Goal: Transaction & Acquisition: Purchase product/service

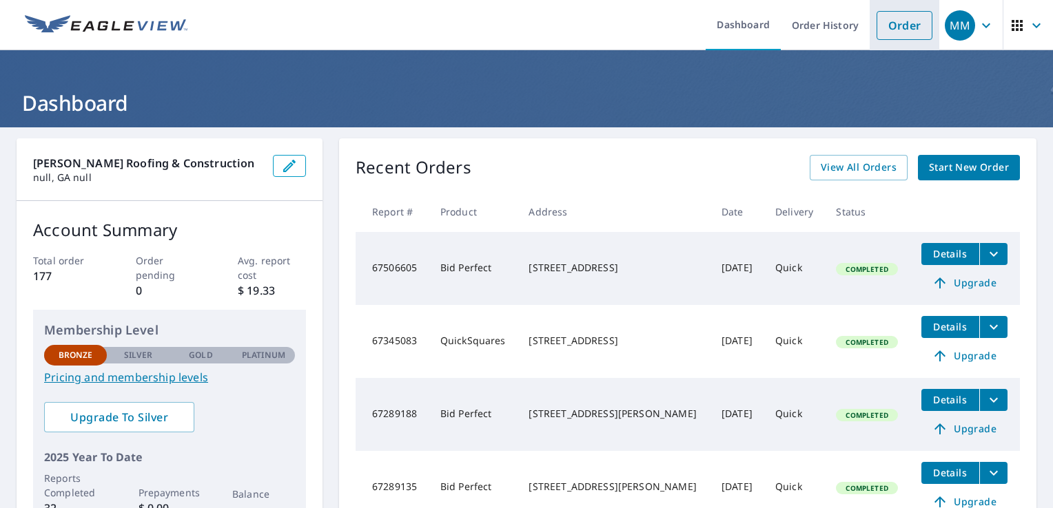
click at [918, 25] on link "Order" at bounding box center [904, 25] width 56 height 29
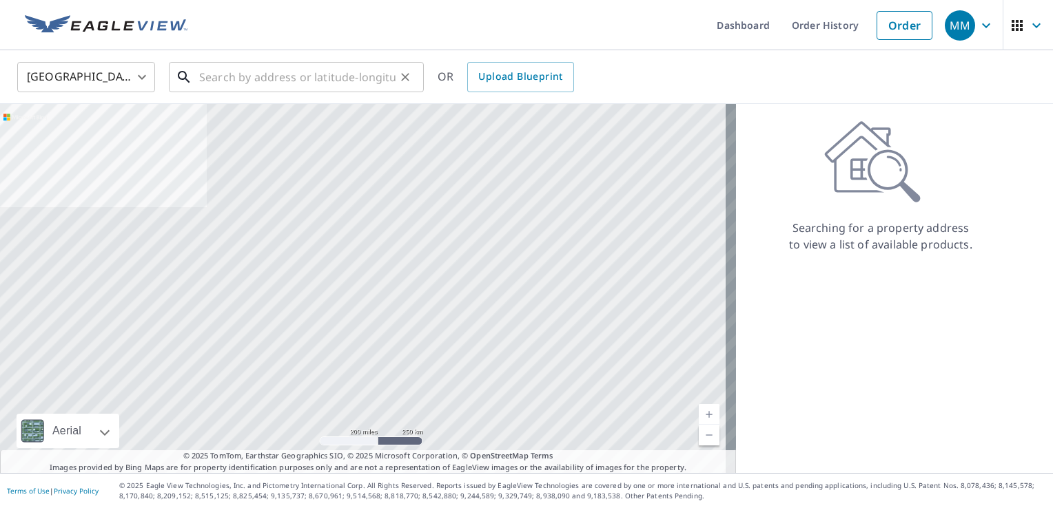
click at [305, 81] on input "text" at bounding box center [297, 77] width 196 height 39
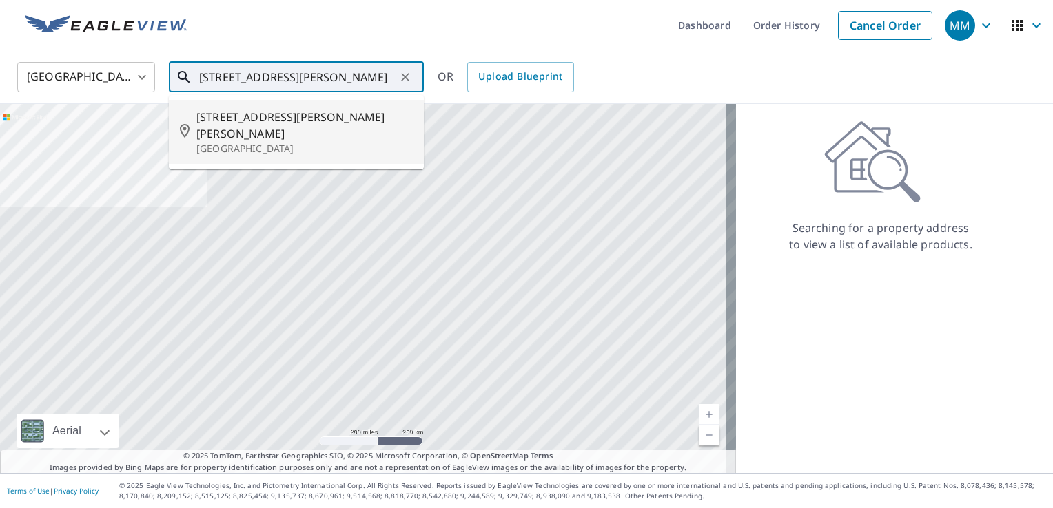
click at [289, 142] on p "[GEOGRAPHIC_DATA]" at bounding box center [304, 149] width 216 height 14
type input "[STREET_ADDRESS][PERSON_NAME]"
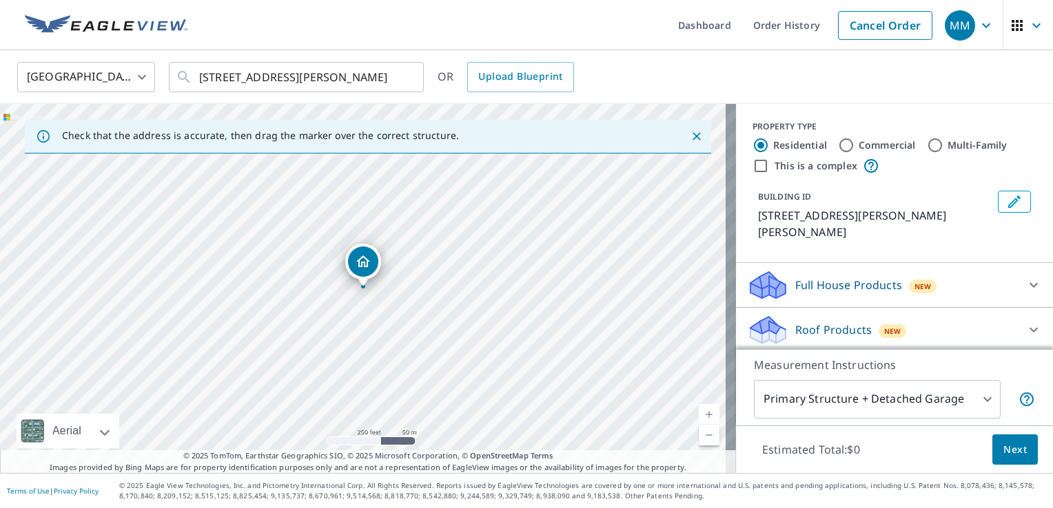
scroll to position [75, 0]
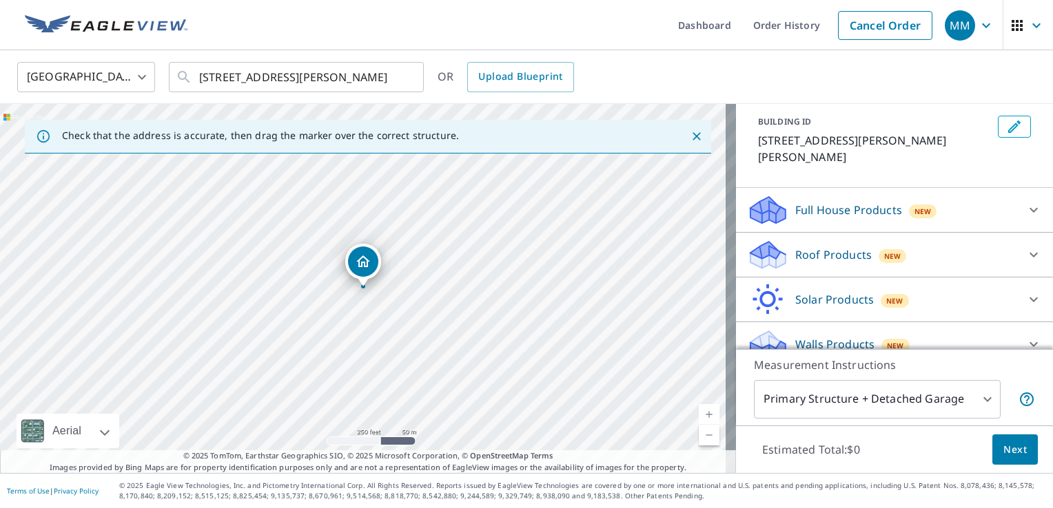
click at [955, 241] on div "Roof Products New" at bounding box center [882, 255] width 270 height 32
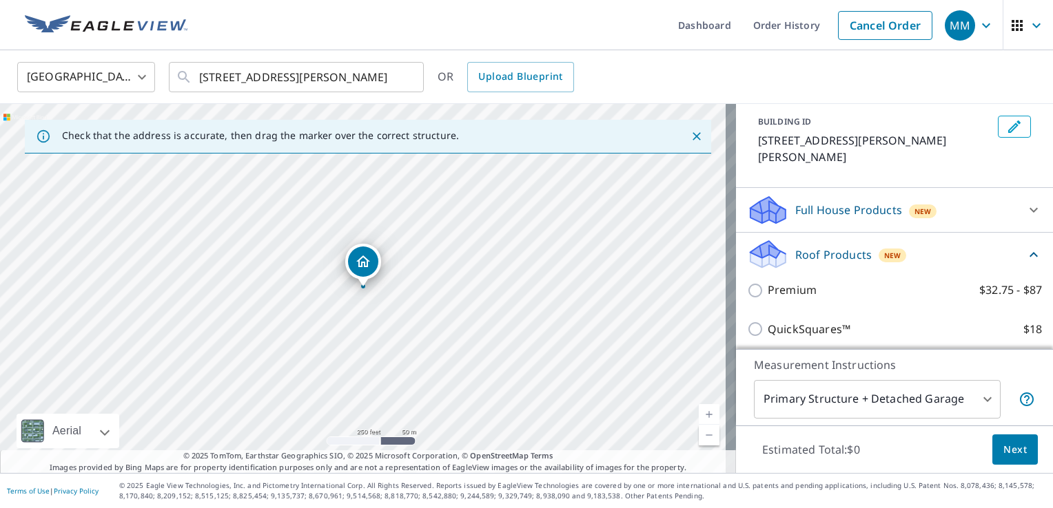
scroll to position [230, 0]
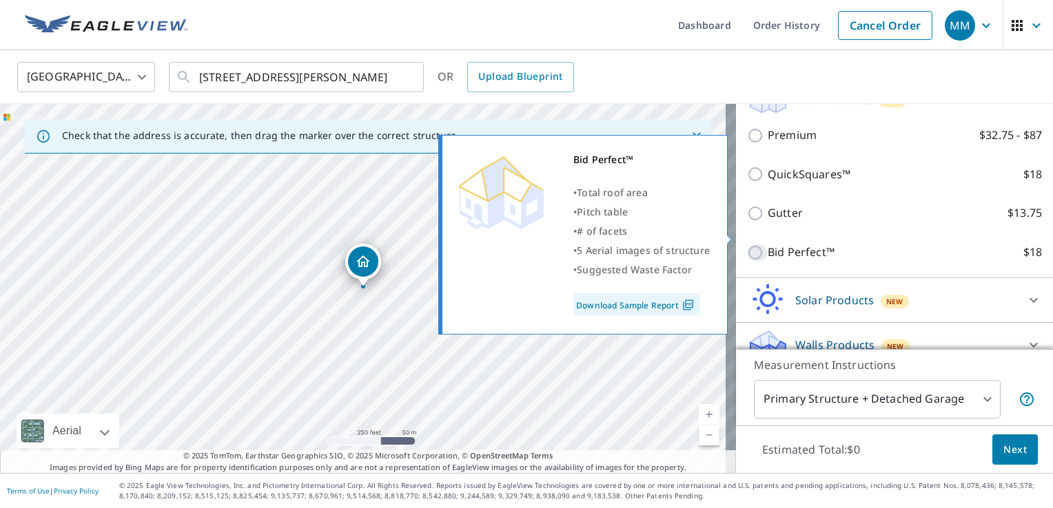
click at [747, 245] on input "Bid Perfect™ $18" at bounding box center [757, 253] width 21 height 17
checkbox input "true"
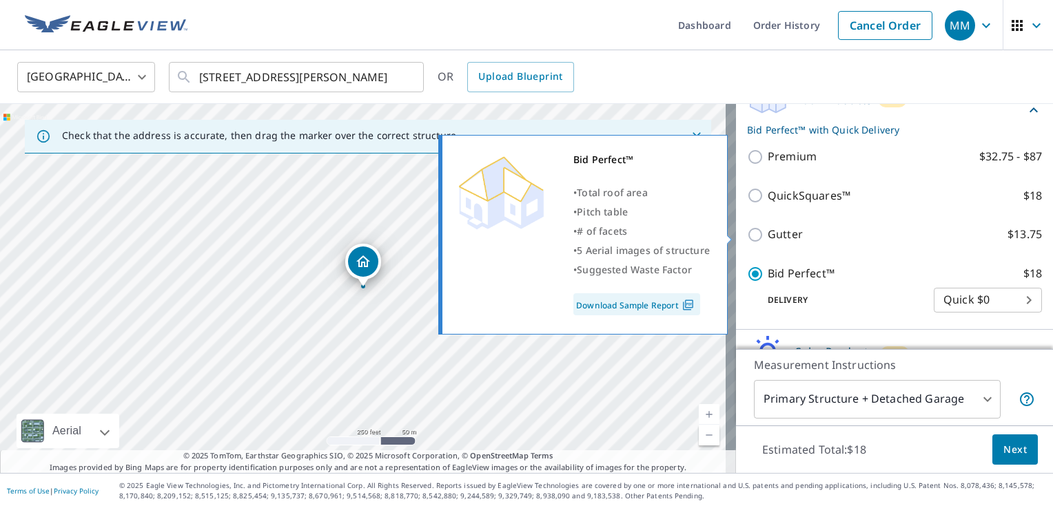
scroll to position [251, 0]
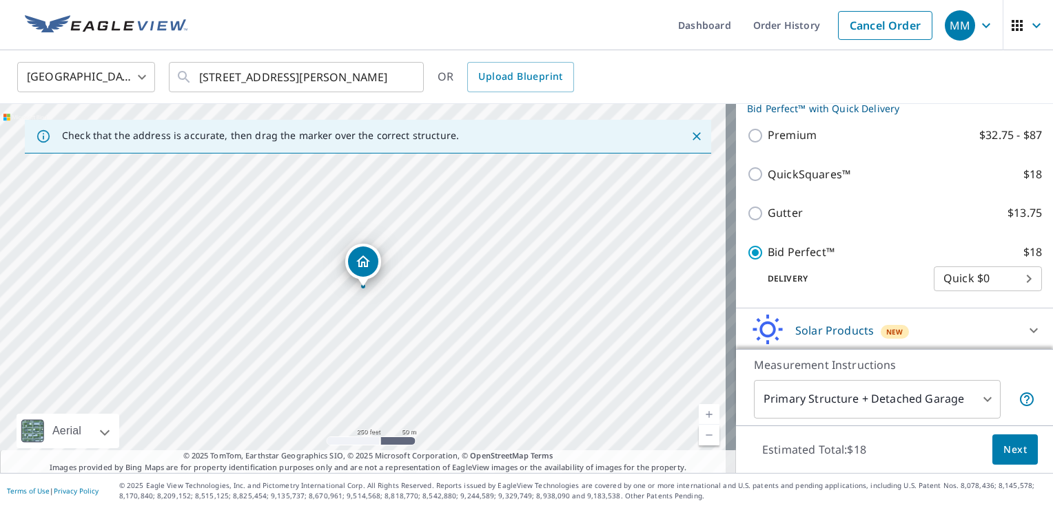
click at [1006, 455] on span "Next" at bounding box center [1014, 450] width 23 height 17
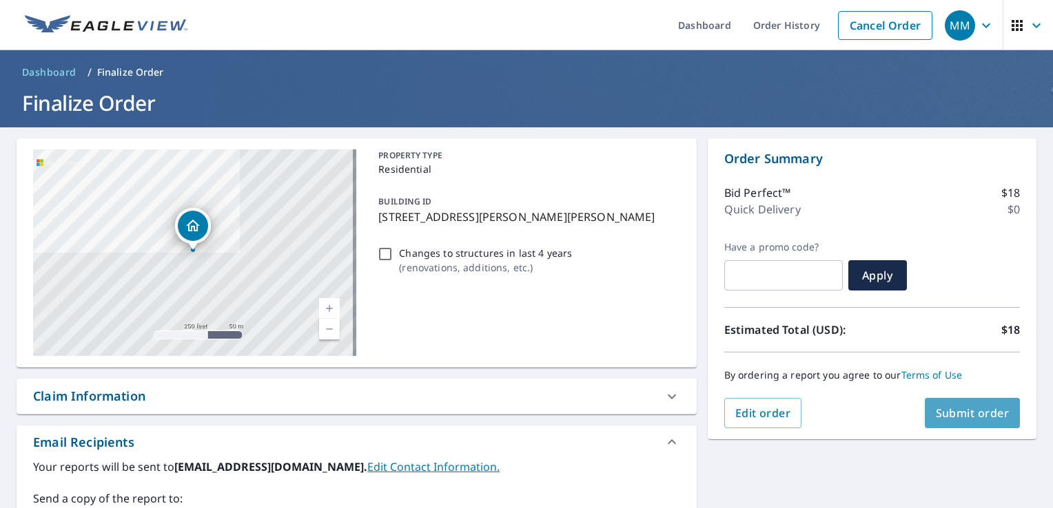
click at [989, 426] on button "Submit order" at bounding box center [972, 413] width 96 height 30
